Goal: Task Accomplishment & Management: Manage account settings

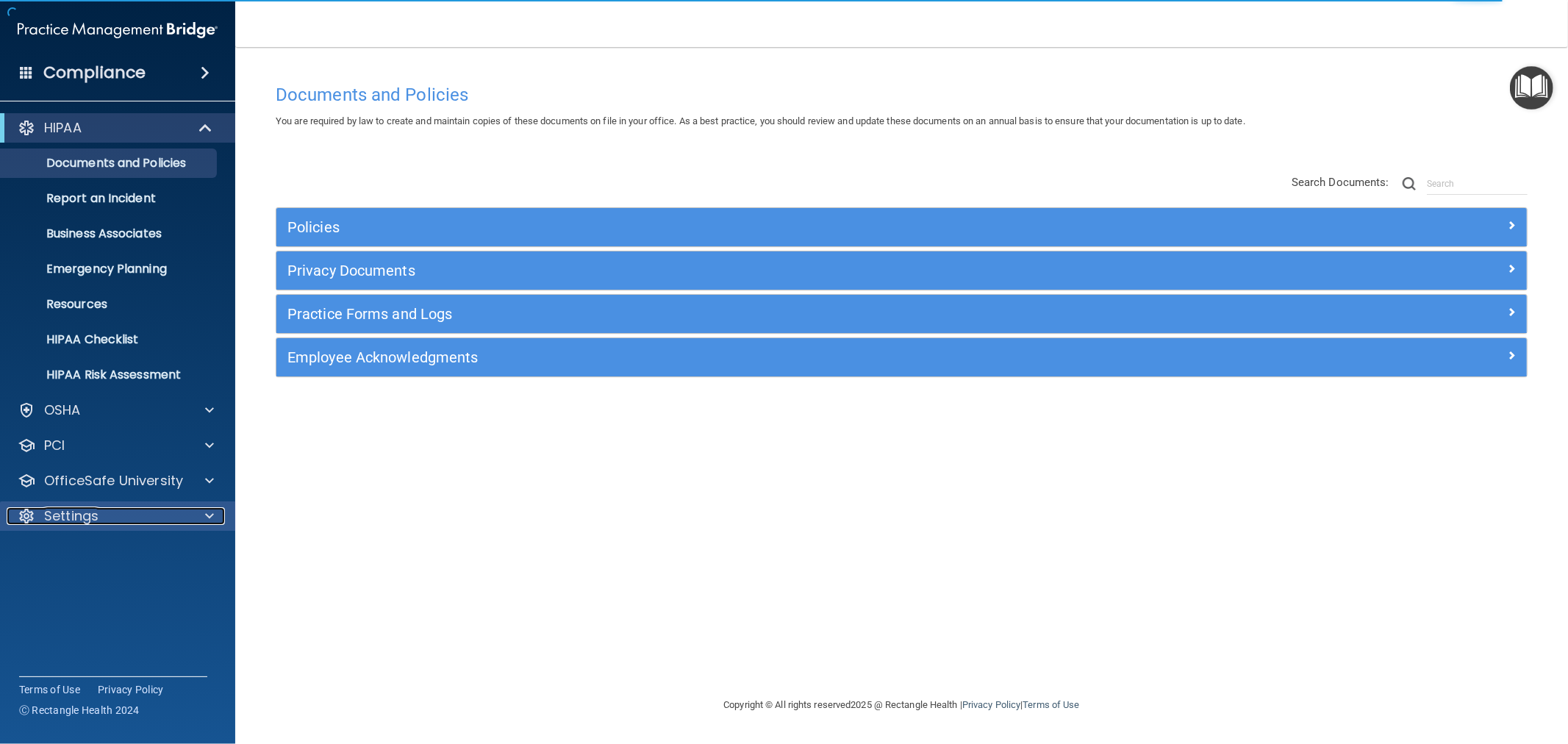
click at [61, 509] on p "Settings" at bounding box center [71, 516] width 54 height 18
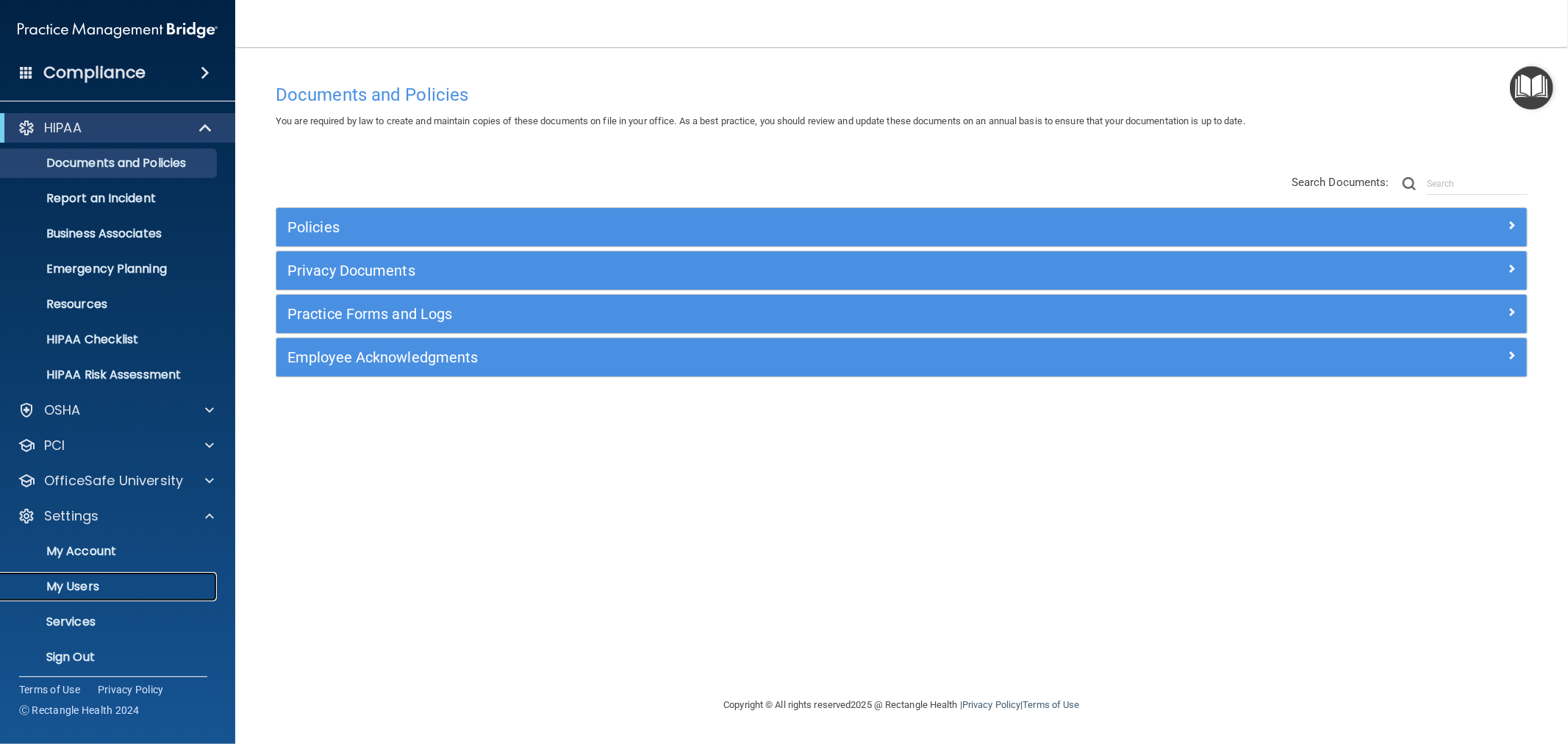
click at [60, 582] on p "My Users" at bounding box center [109, 587] width 201 height 15
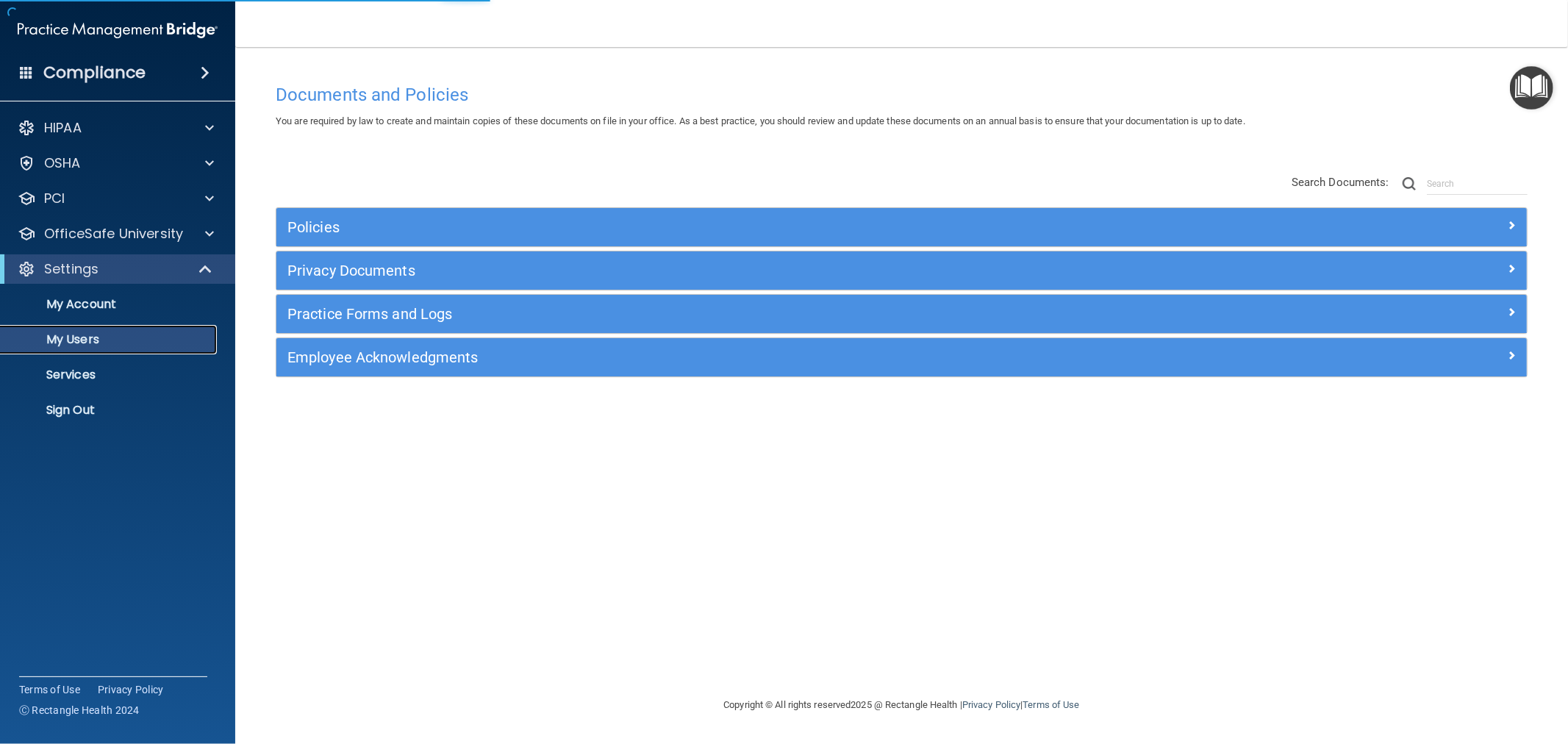
select select "20"
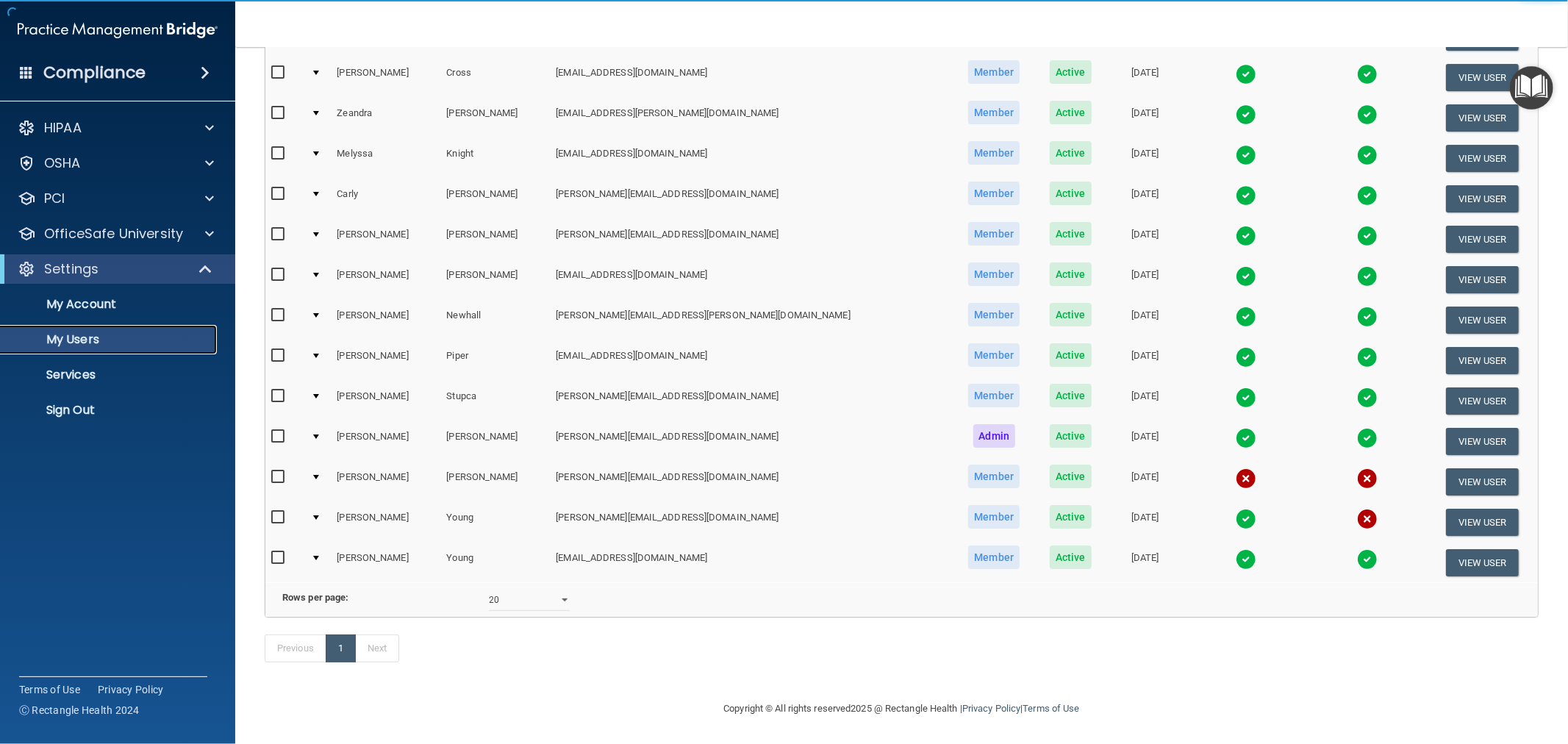
scroll to position [344, 0]
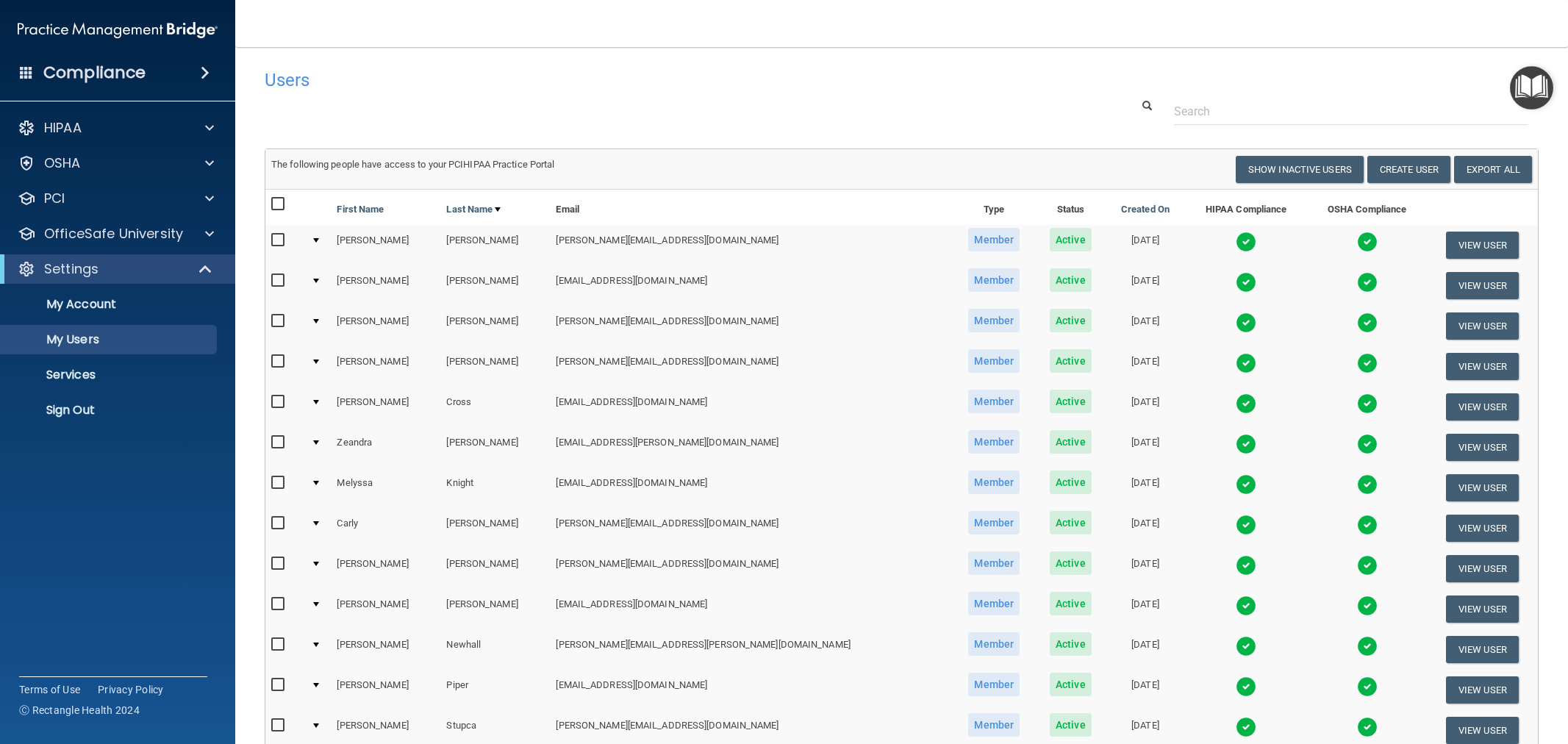
select select "20"
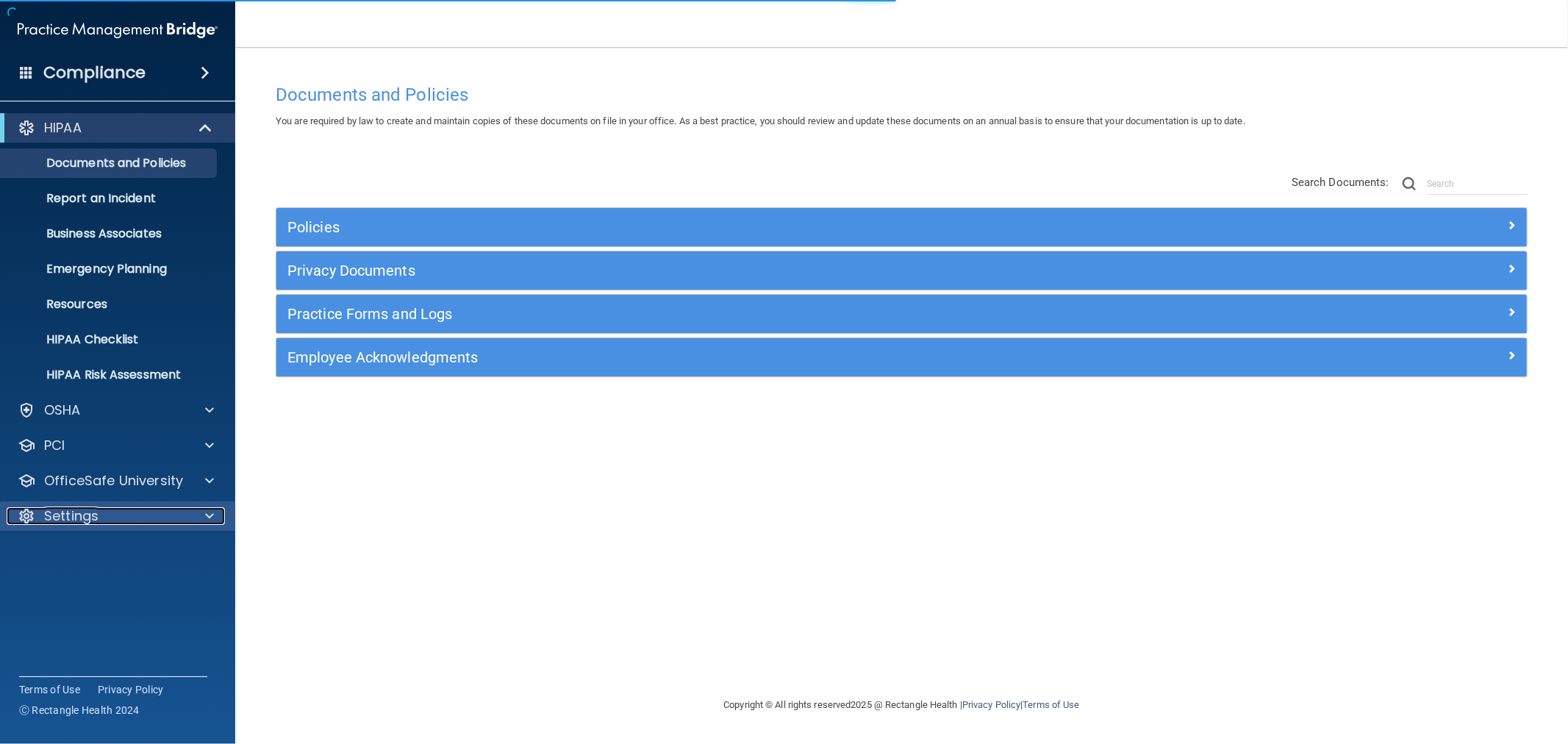
click at [83, 512] on p "Settings" at bounding box center [71, 516] width 54 height 18
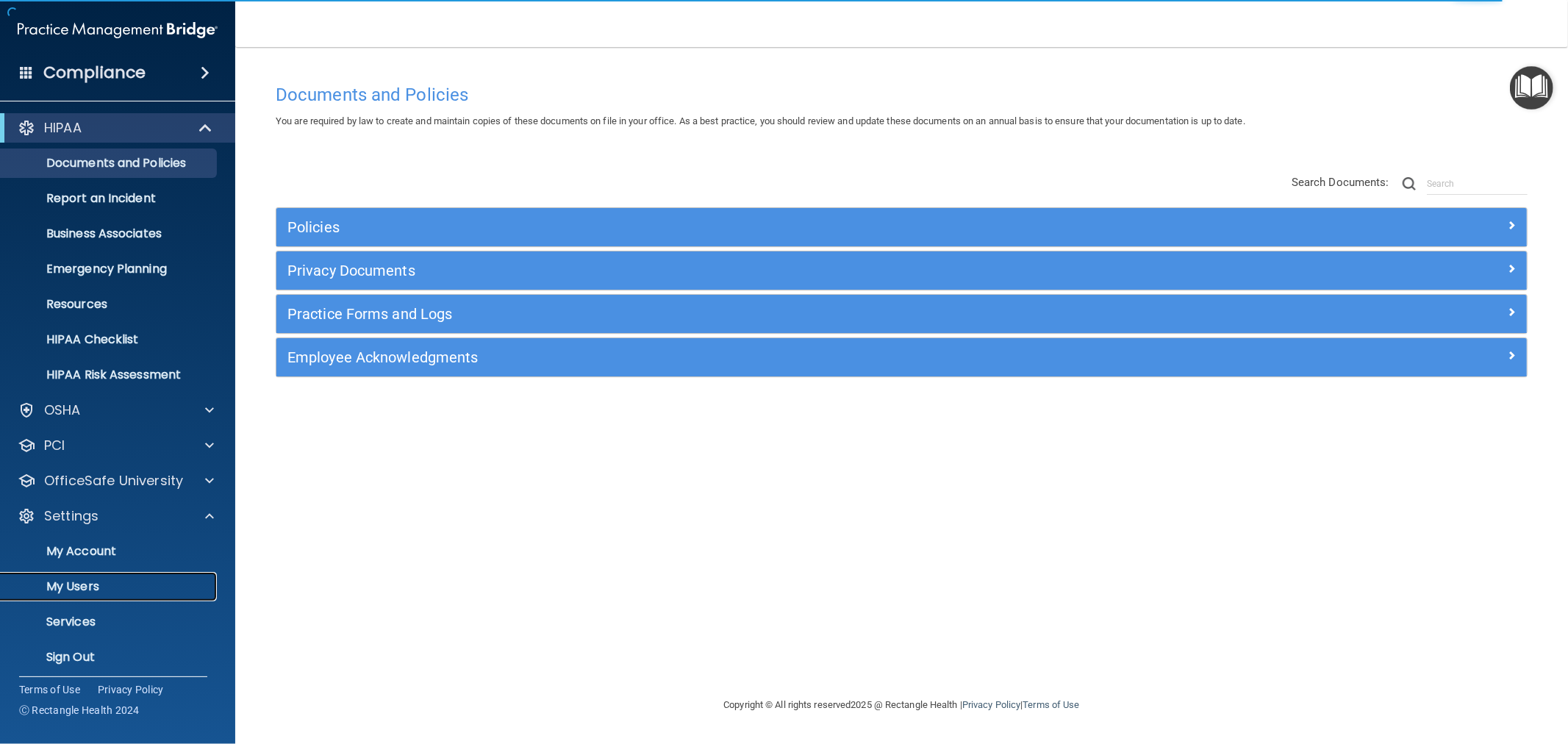
click at [90, 586] on p "My Users" at bounding box center [109, 587] width 201 height 15
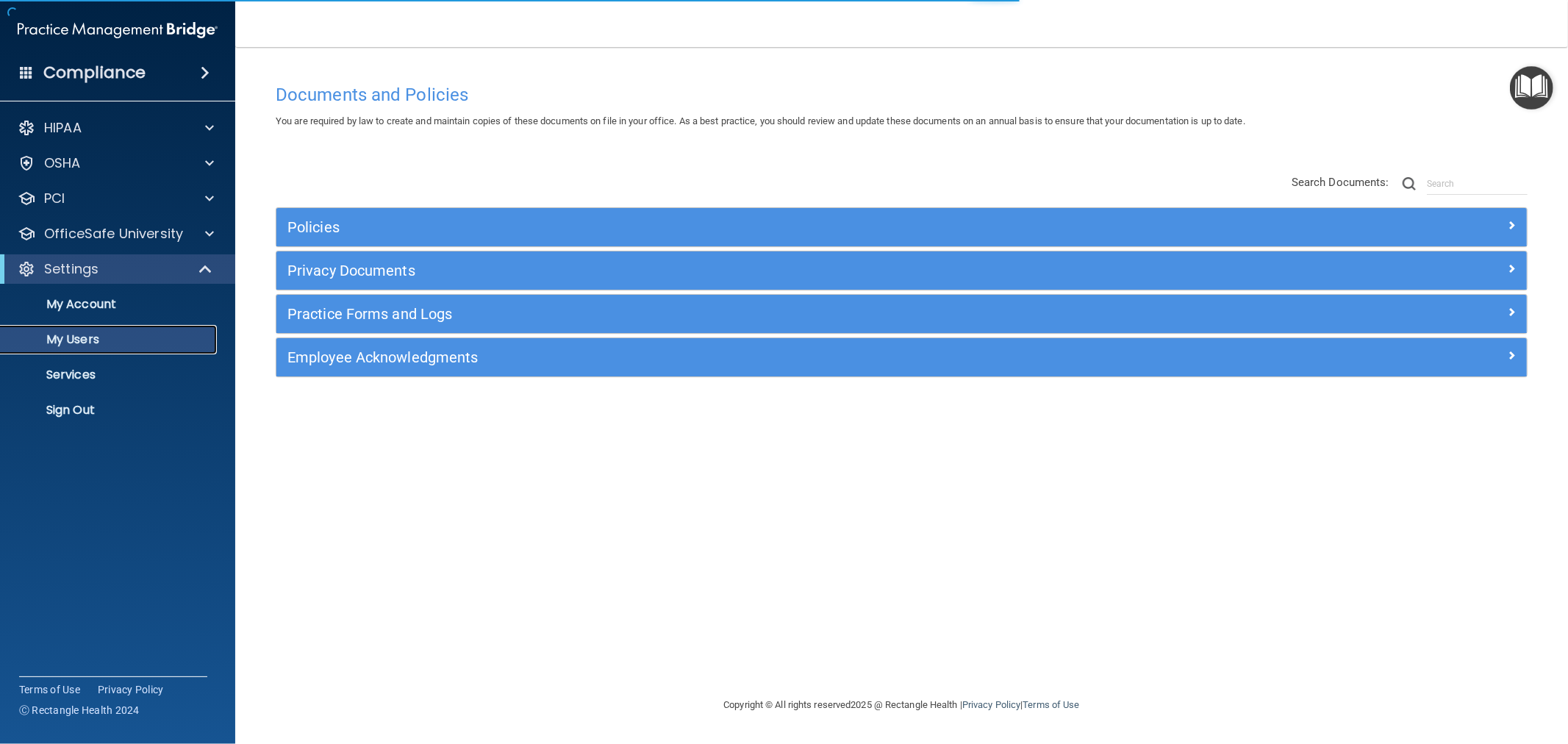
select select "20"
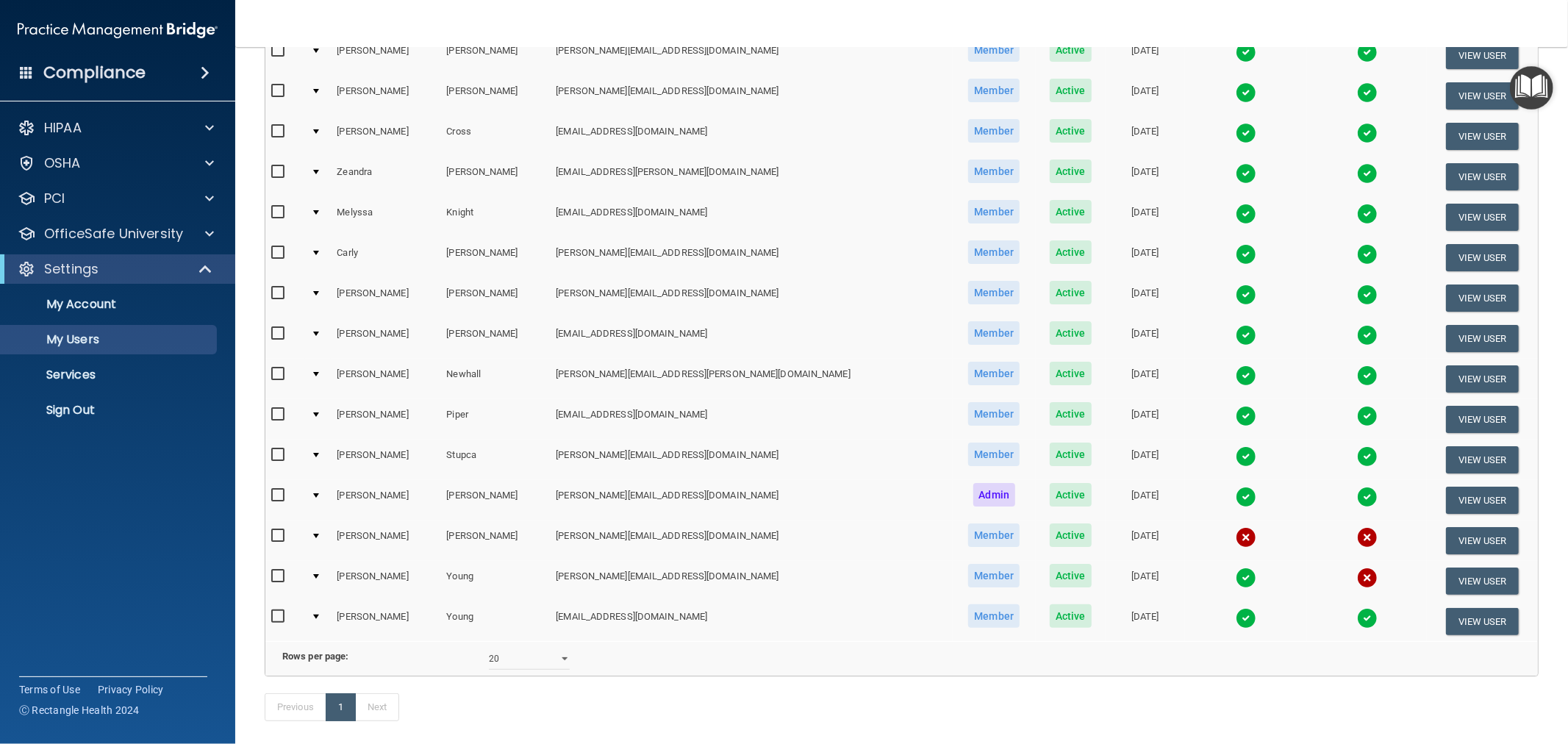
scroll to position [326, 0]
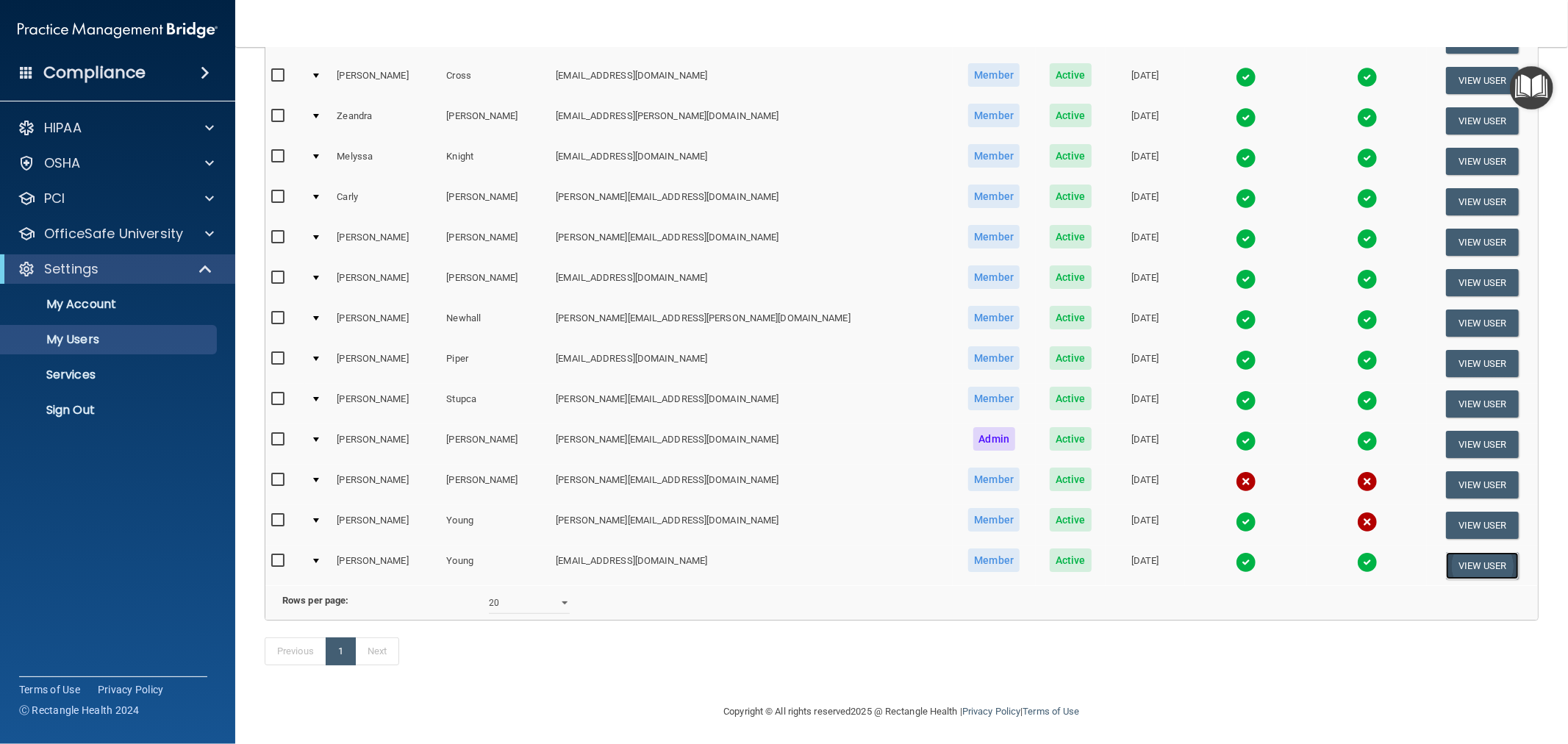
click at [1468, 553] on button "View User" at bounding box center [1482, 566] width 73 height 27
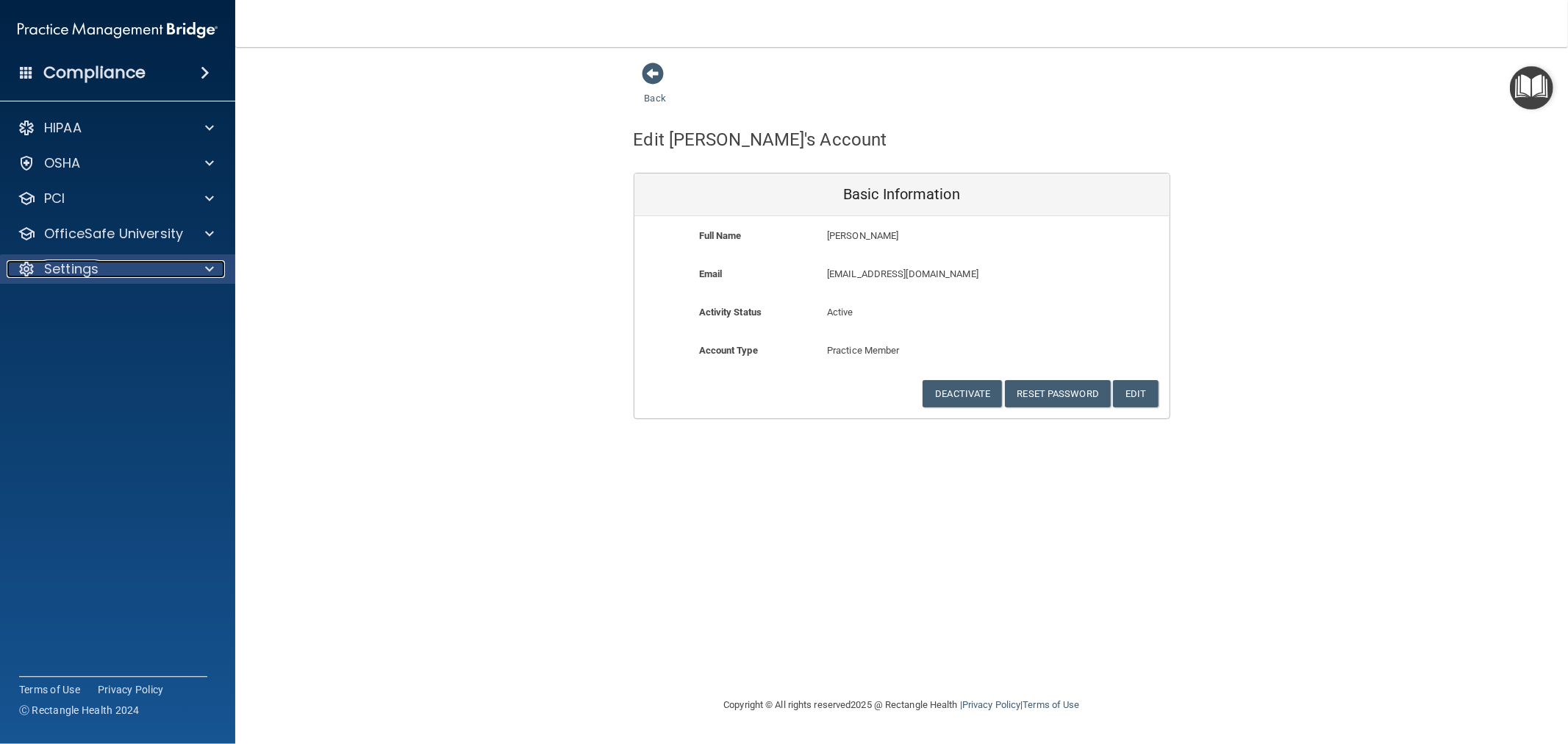
click at [90, 266] on p "Settings" at bounding box center [71, 269] width 54 height 18
click at [97, 267] on p "Settings" at bounding box center [71, 269] width 54 height 18
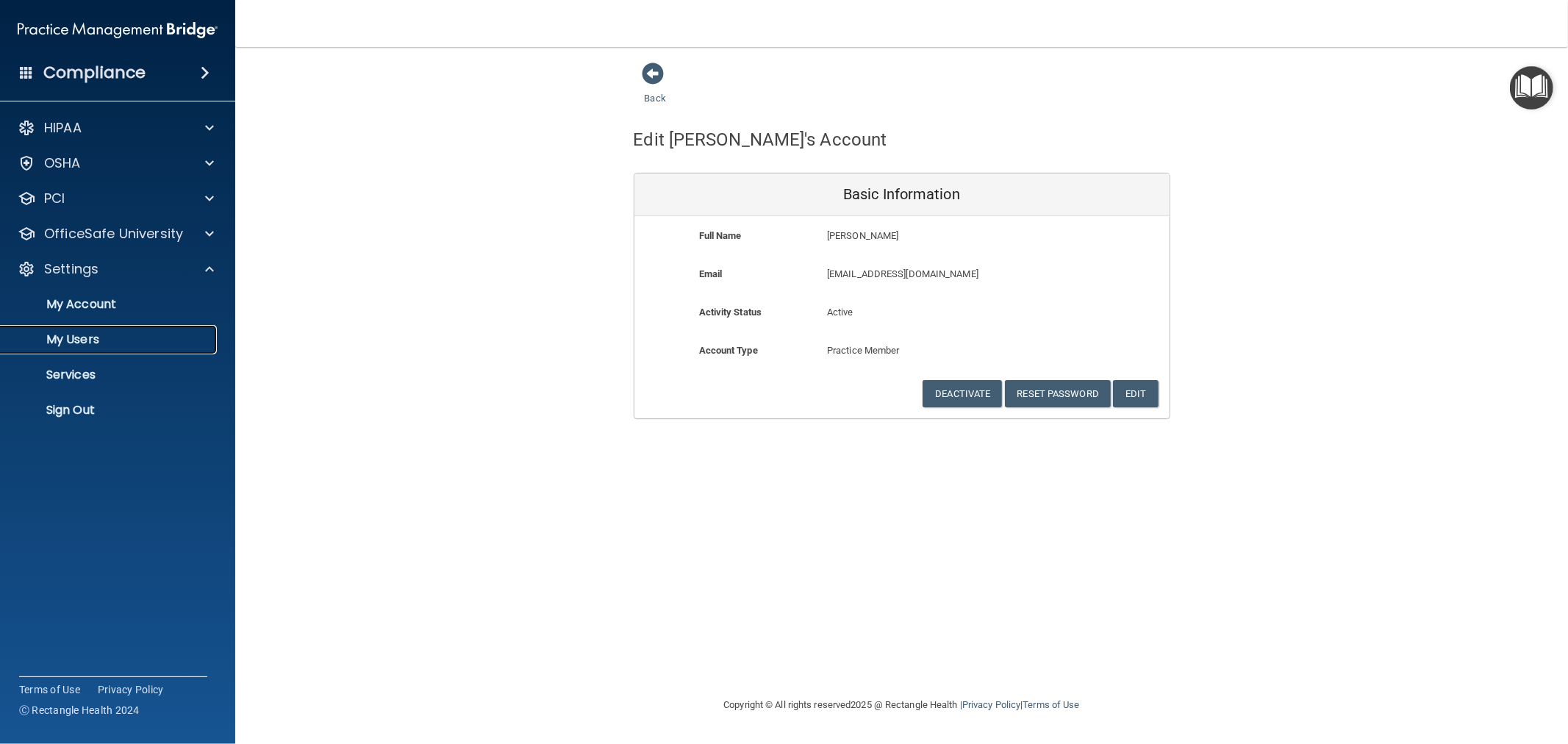
click at [87, 336] on p "My Users" at bounding box center [109, 339] width 201 height 15
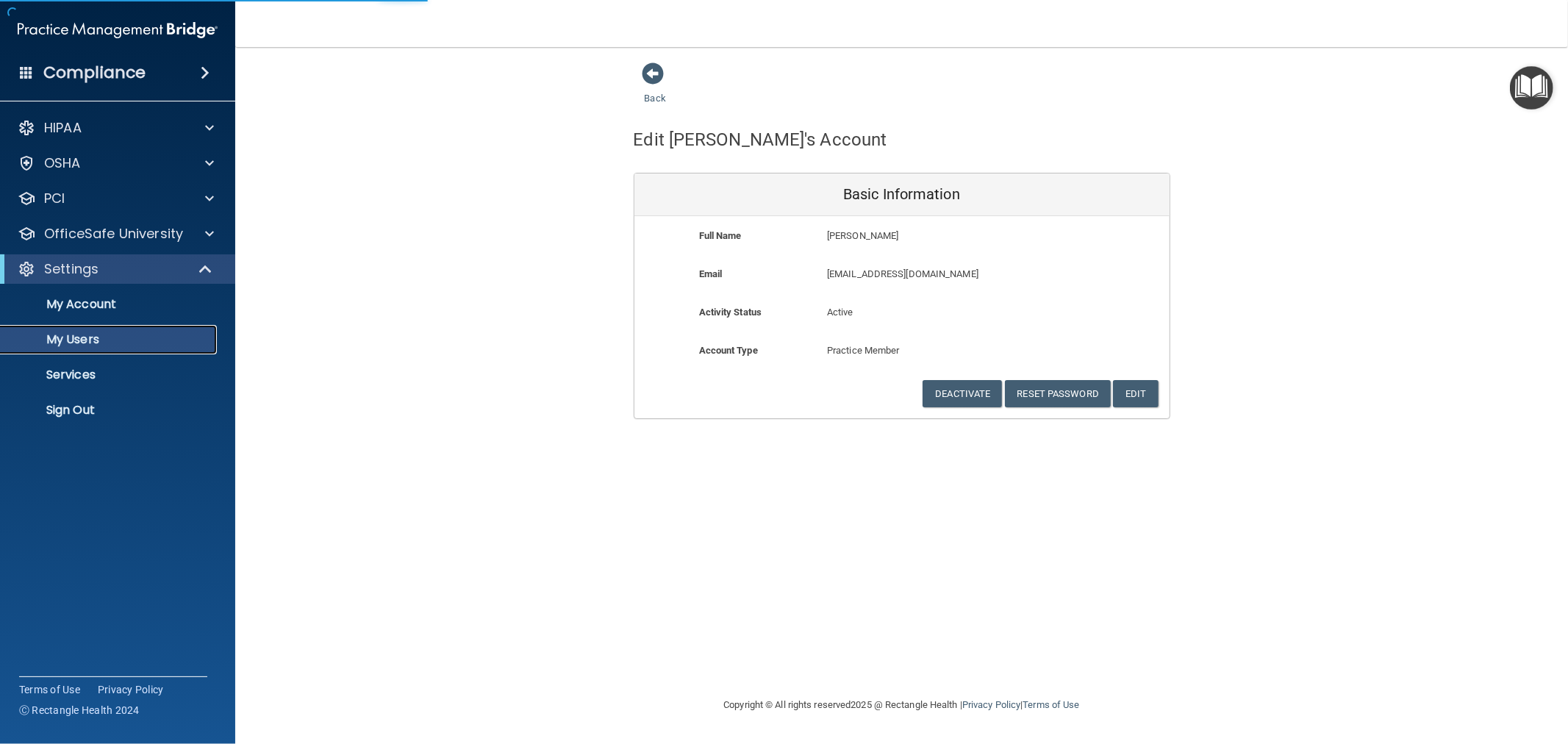
select select "20"
